Goal: Information Seeking & Learning: Learn about a topic

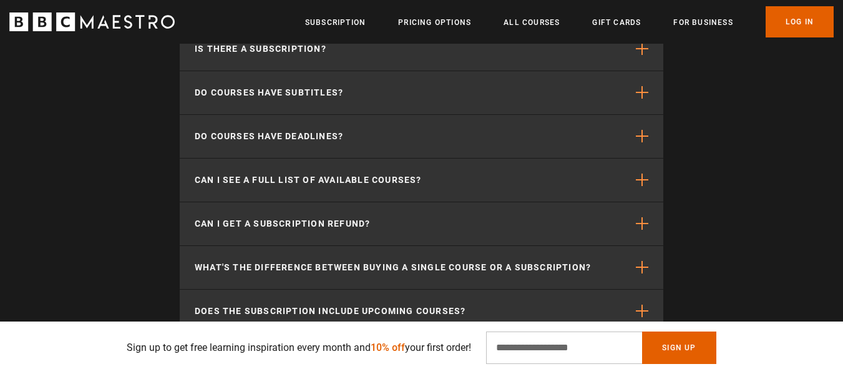
scroll to position [0, 1635]
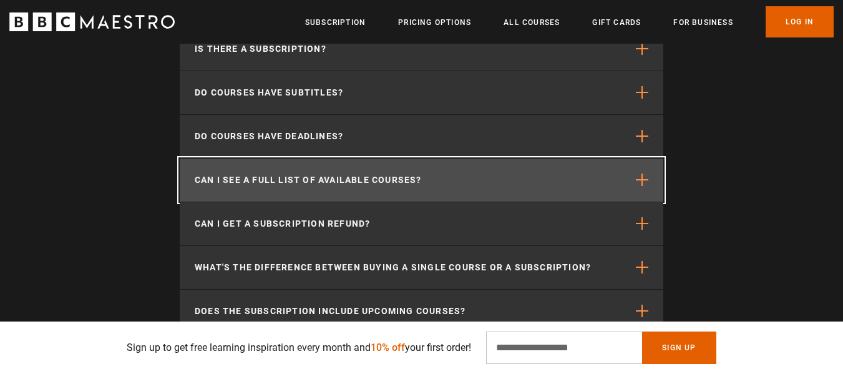
click at [643, 177] on span "button" at bounding box center [642, 179] width 12 height 12
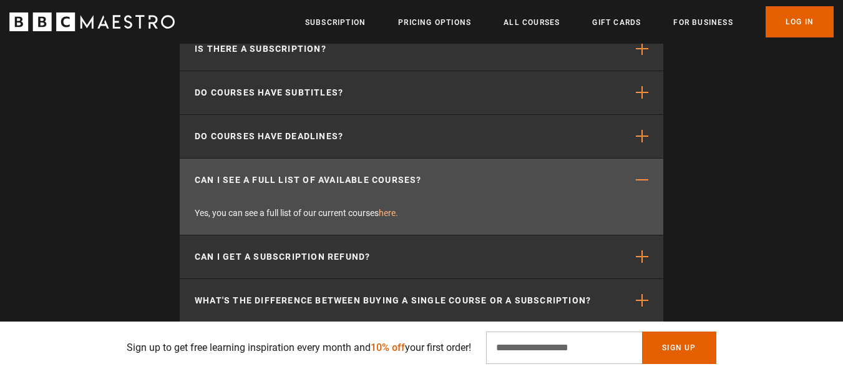
click at [393, 212] on link "here." at bounding box center [388, 213] width 19 height 10
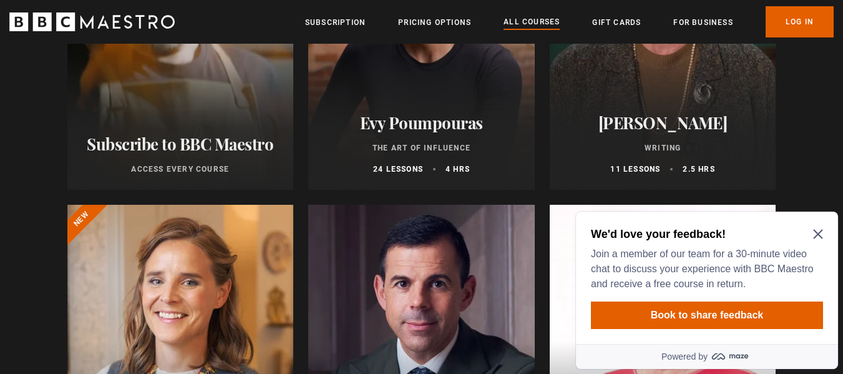
scroll to position [312, 0]
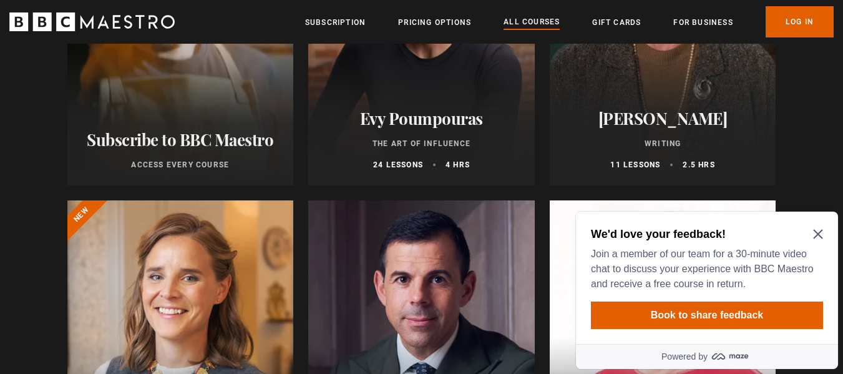
click at [820, 228] on div "We'd love your feedback! Join a member of our team for a 30-minute video chat t…" at bounding box center [707, 258] width 232 height 65
click at [819, 231] on icon "Close Maze Prompt" at bounding box center [818, 234] width 10 height 10
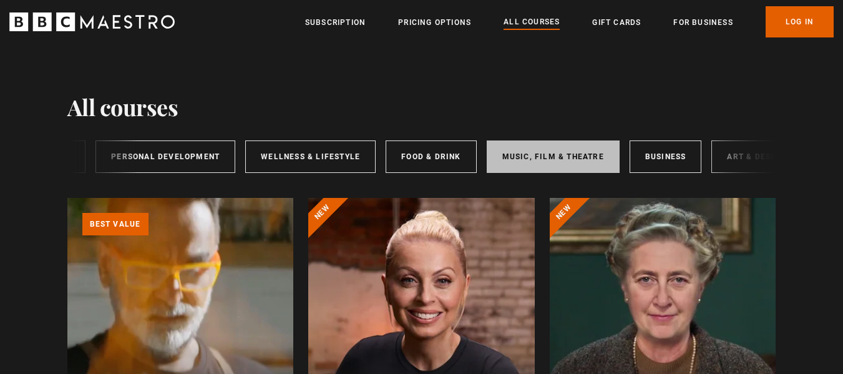
scroll to position [0, 207]
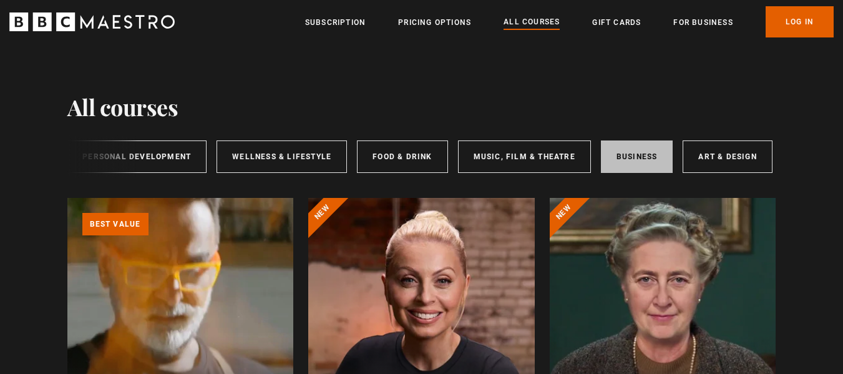
click at [642, 155] on link "Business" at bounding box center [637, 156] width 72 height 32
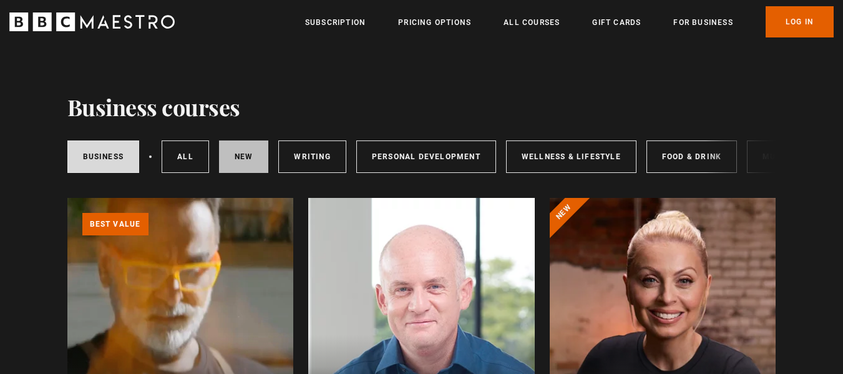
click at [241, 150] on link "New courses" at bounding box center [244, 156] width 50 height 32
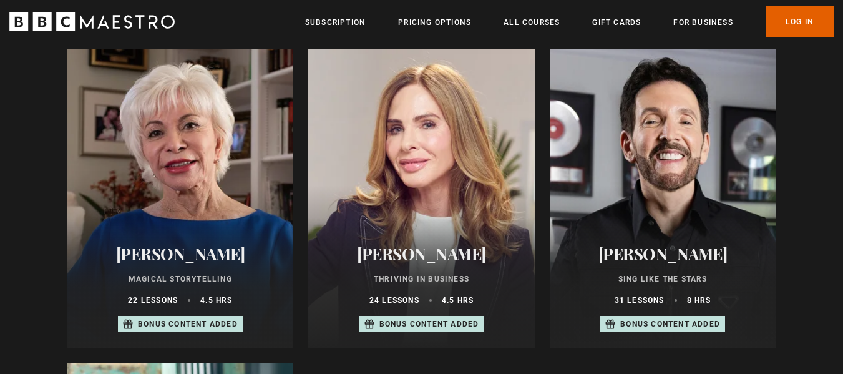
scroll to position [811, 0]
